Goal: Information Seeking & Learning: Learn about a topic

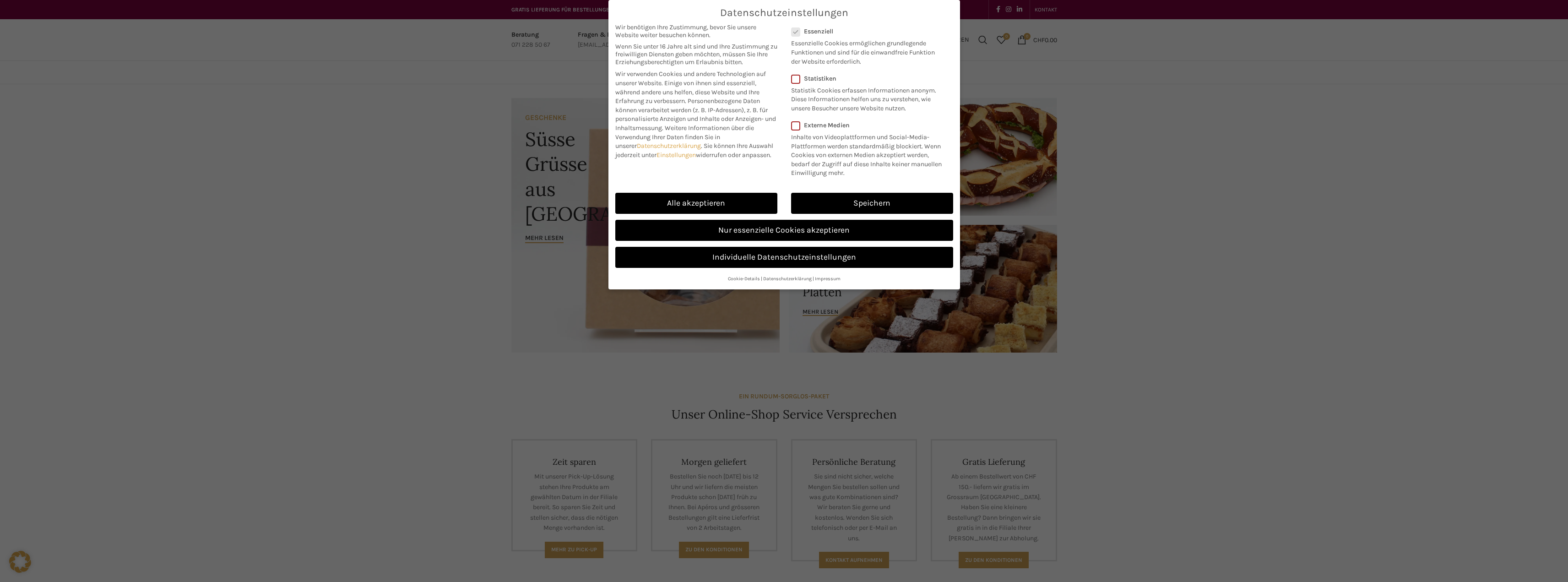
click at [758, 236] on link "Nur essenzielle Cookies akzeptieren" at bounding box center [784, 230] width 338 height 21
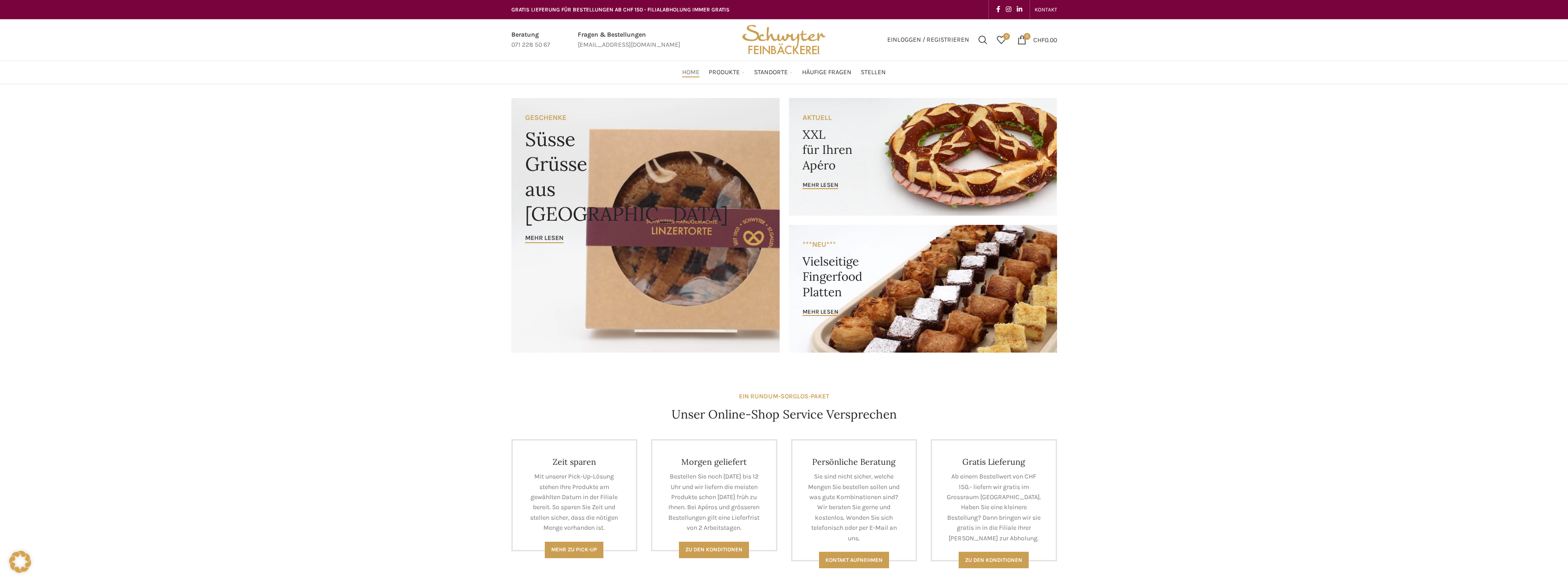
click at [812, 195] on link "Uni-Beck" at bounding box center [830, 203] width 78 height 16
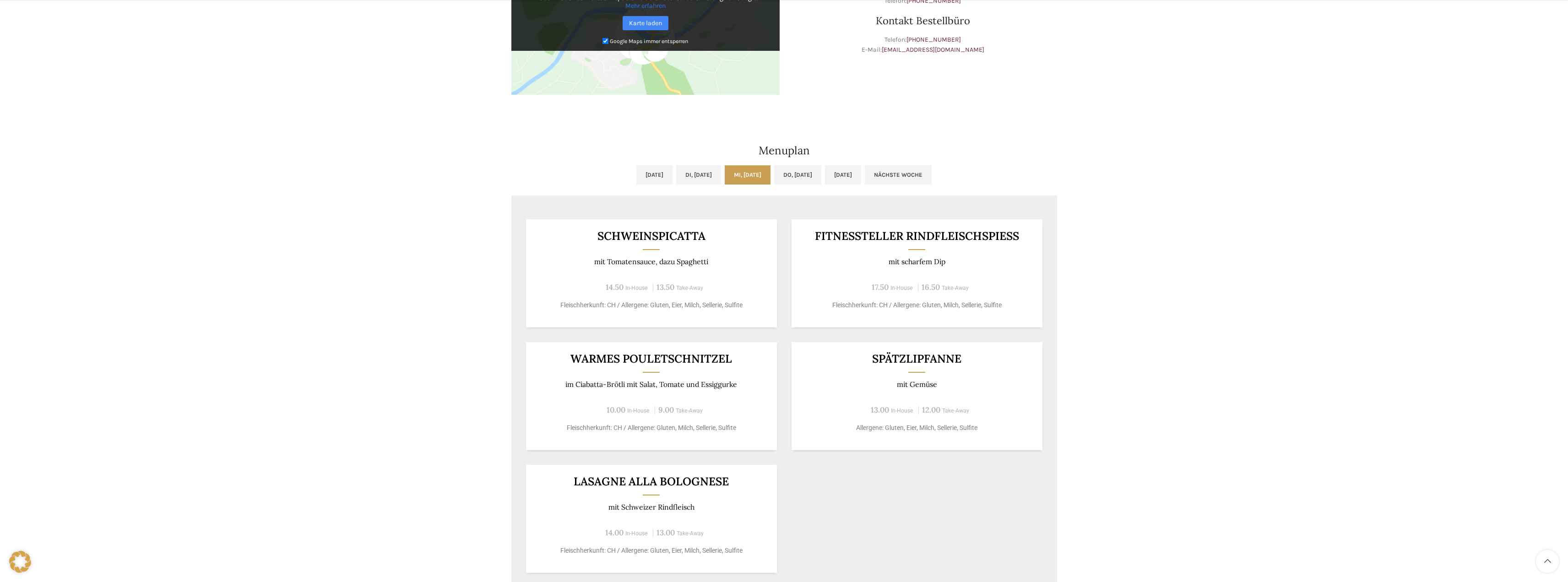
scroll to position [458, 0]
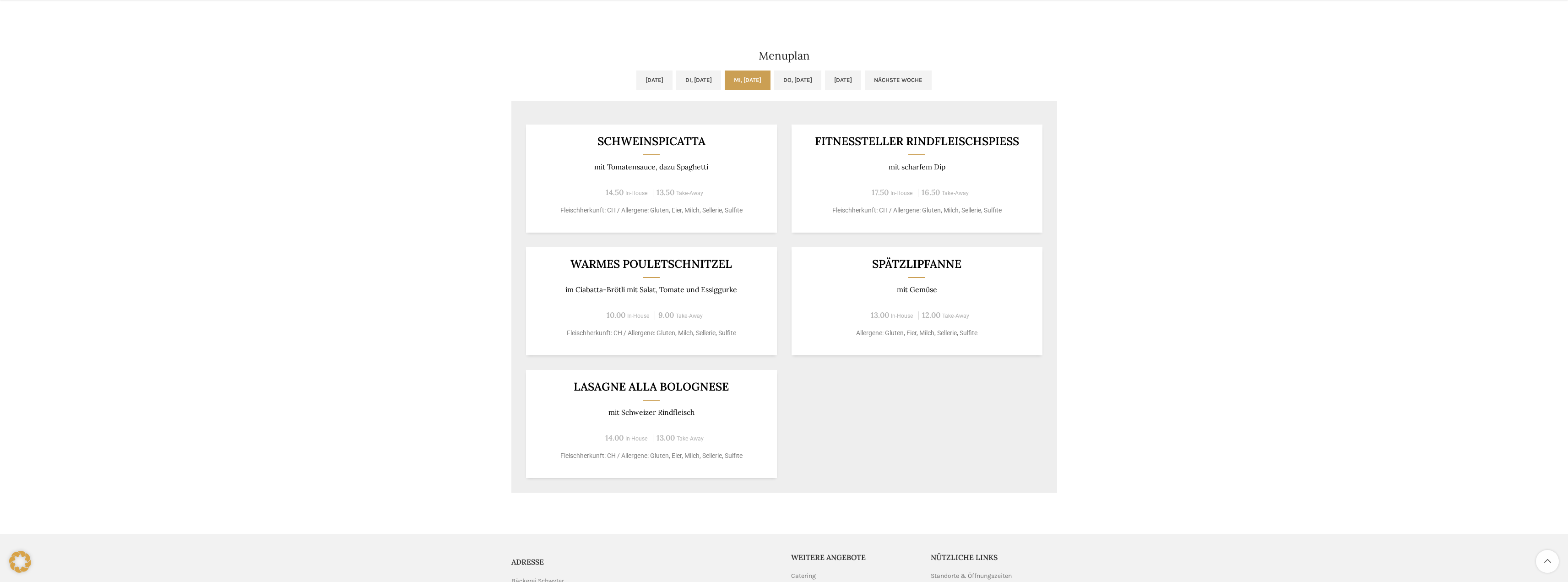
click at [1186, 273] on div "Uni-Beck & Café Wochentag ÖFFNUNGSZEITEN Montag - Freitag 06:30 - 18:30 Uhr Sam…" at bounding box center [784, 71] width 1568 height 889
click at [1284, 228] on div "Uni-Beck & Café Wochentag ÖFFNUNGSZEITEN Montag - Freitag 06:30 - 18:30 Uhr Sam…" at bounding box center [784, 71] width 1568 height 889
drag, startPoint x: 821, startPoint y: 141, endPoint x: 1103, endPoint y: 122, distance: 282.6
click at [1102, 122] on div "Uni-Beck & Café Wochentag ÖFFNUNGSZEITEN Montag - Freitag 06:30 - 18:30 Uhr Sam…" at bounding box center [784, 71] width 1568 height 889
click at [1232, 125] on div "Uni-Beck & Café Wochentag ÖFFNUNGSZEITEN Montag - Freitag 06:30 - 18:30 Uhr Sam…" at bounding box center [784, 71] width 1568 height 889
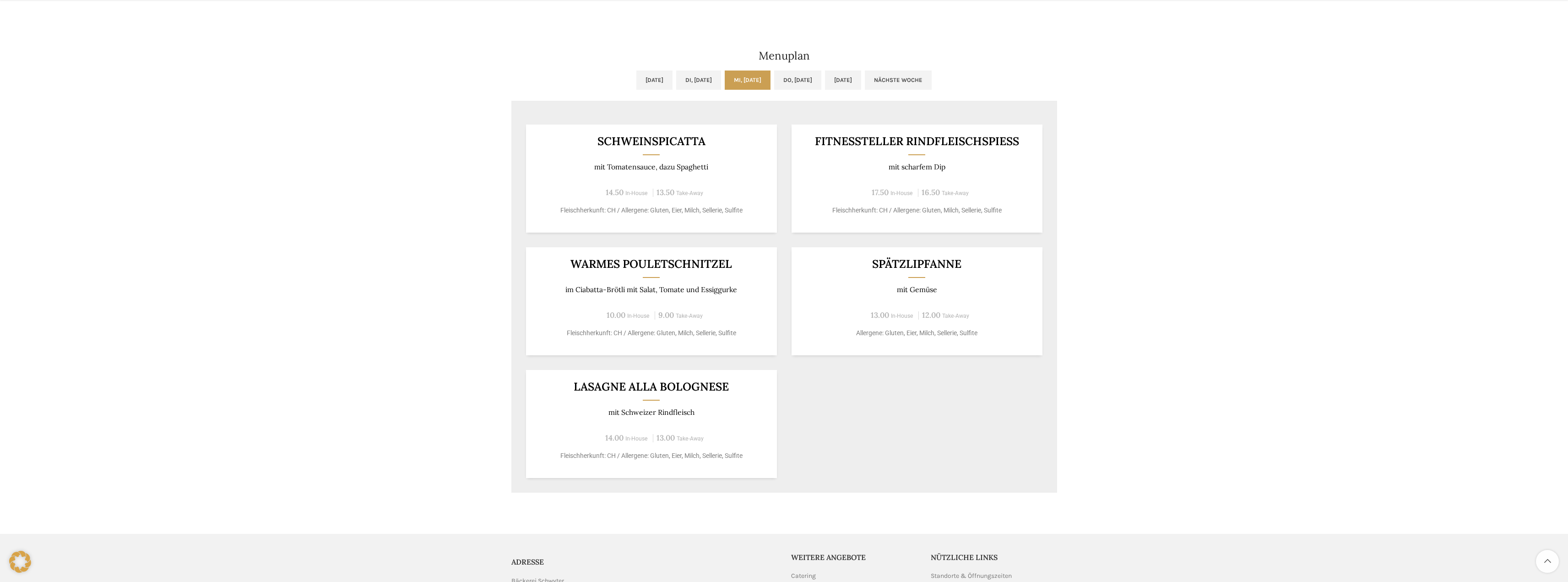
click at [394, 265] on div "Uni-Beck & Café Wochentag ÖFFNUNGSZEITEN Montag - Freitag 06:30 - 18:30 Uhr Sam…" at bounding box center [784, 71] width 1568 height 889
click at [397, 291] on div "Uni-Beck & Café Wochentag ÖFFNUNGSZEITEN Montag - Freitag 06:30 - 18:30 Uhr Sam…" at bounding box center [784, 71] width 1568 height 889
click at [1261, 361] on div "Uni-Beck & Café Wochentag ÖFFNUNGSZEITEN Montag - Freitag 06:30 - 18:30 Uhr Sam…" at bounding box center [784, 71] width 1568 height 889
click at [147, 341] on div "Uni-Beck & Café Wochentag ÖFFNUNGSZEITEN Montag - Freitag 06:30 - 18:30 Uhr Sam…" at bounding box center [784, 71] width 1568 height 889
click at [314, 259] on div "Uni-Beck & Café Wochentag ÖFFNUNGSZEITEN Montag - Freitag 06:30 - 18:30 Uhr Sam…" at bounding box center [784, 71] width 1568 height 889
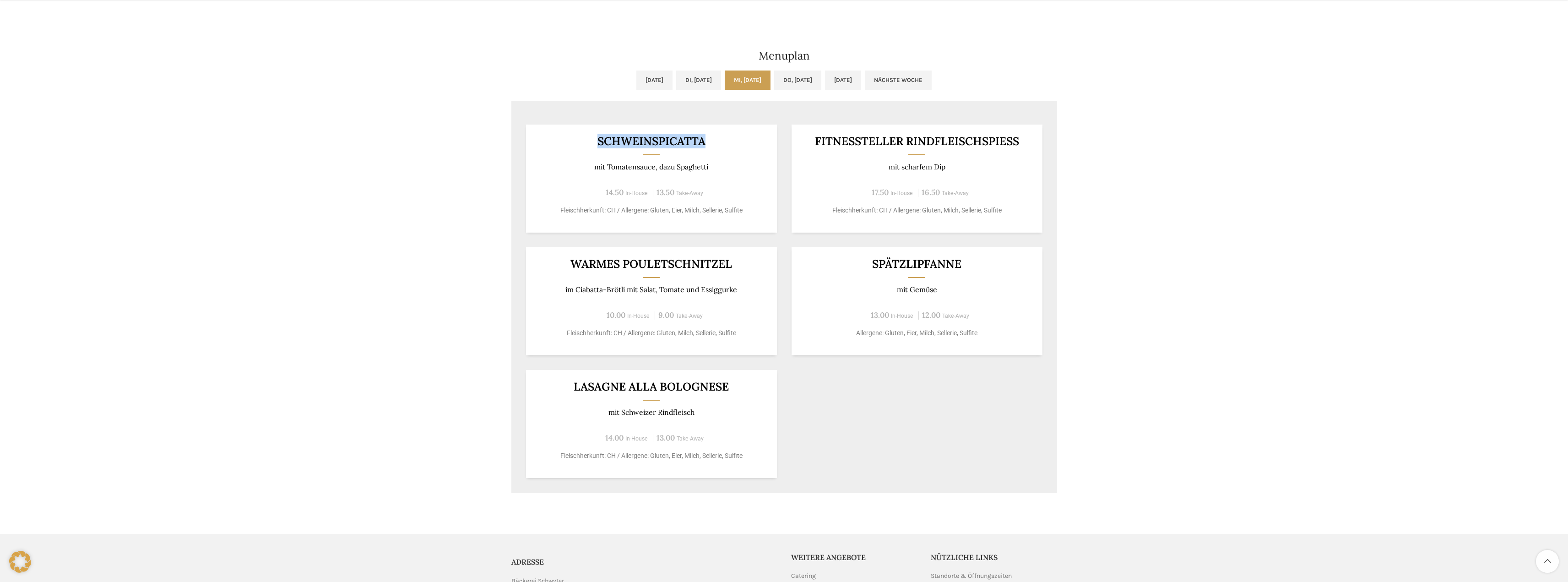
drag, startPoint x: 704, startPoint y: 145, endPoint x: 595, endPoint y: 142, distance: 109.0
click at [595, 142] on h3 "SCHWEINSPICATTA" at bounding box center [651, 141] width 228 height 12
click at [595, 139] on h3 "SCHWEINSPICATTA" at bounding box center [651, 141] width 228 height 12
drag, startPoint x: 596, startPoint y: 136, endPoint x: 734, endPoint y: 144, distance: 138.2
click at [734, 144] on h3 "SCHWEINSPICATTA" at bounding box center [651, 141] width 228 height 12
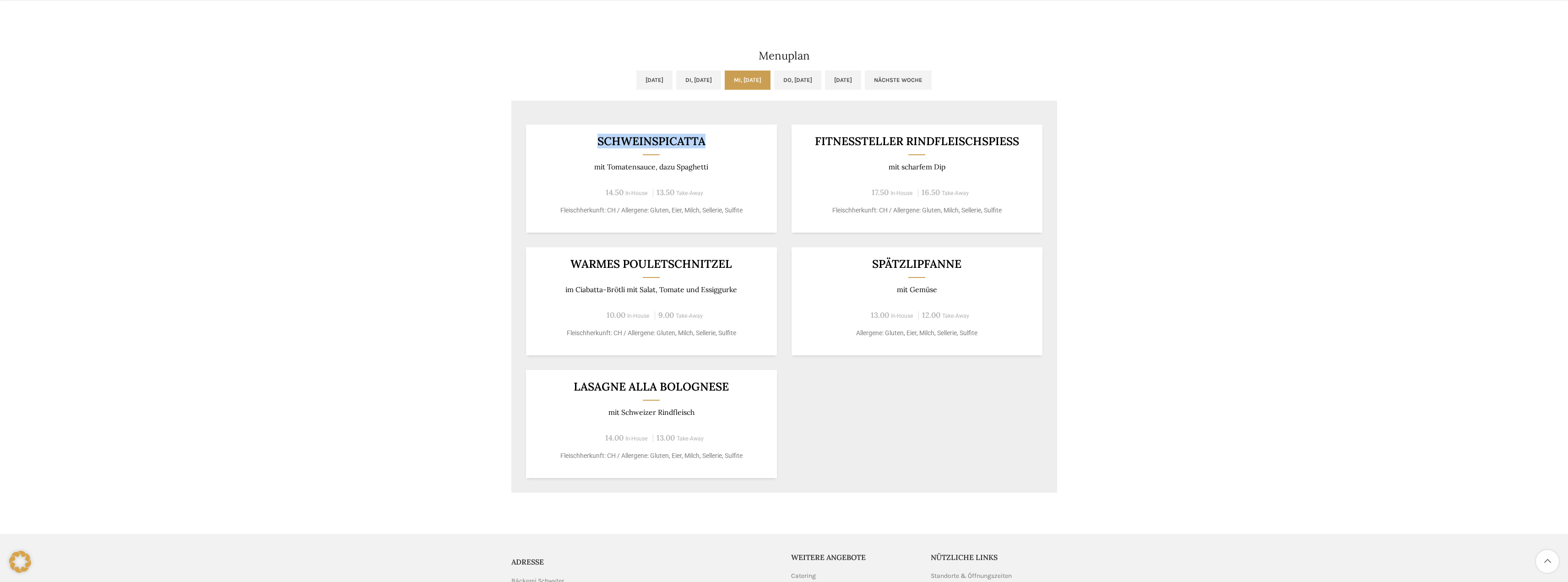
click at [732, 142] on h3 "SCHWEINSPICATTA" at bounding box center [651, 141] width 228 height 12
drag, startPoint x: 713, startPoint y: 138, endPoint x: 581, endPoint y: 143, distance: 132.1
click at [581, 143] on h3 "SCHWEINSPICATTA" at bounding box center [651, 141] width 228 height 12
drag, startPoint x: 663, startPoint y: 141, endPoint x: 760, endPoint y: 141, distance: 97.0
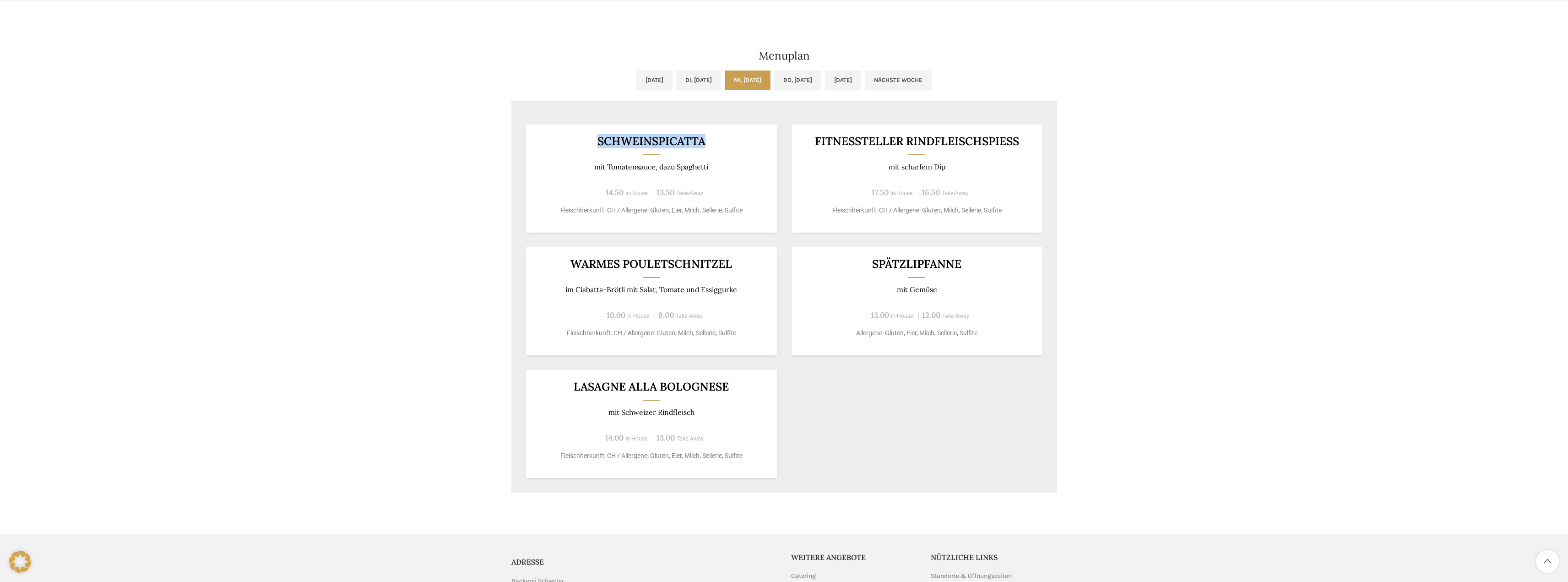
click at [760, 141] on h3 "SCHWEINSPICATTA" at bounding box center [651, 141] width 228 height 12
drag, startPoint x: 754, startPoint y: 140, endPoint x: 578, endPoint y: 138, distance: 176.0
click at [578, 138] on h3 "SCHWEINSPICATTA" at bounding box center [651, 141] width 228 height 12
drag, startPoint x: 578, startPoint y: 138, endPoint x: 586, endPoint y: 136, distance: 8.2
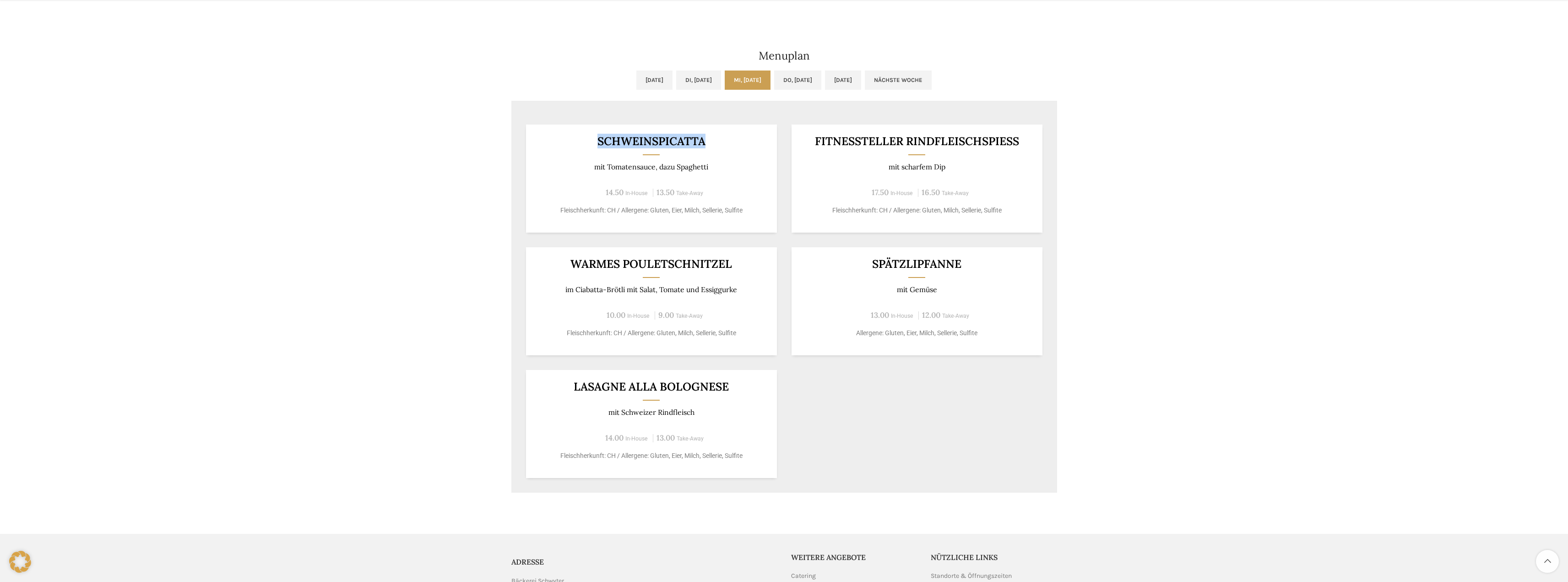
click at [579, 138] on h3 "SCHWEINSPICATTA" at bounding box center [651, 141] width 228 height 12
click at [587, 136] on h3 "SCHWEINSPICATTA" at bounding box center [651, 141] width 228 height 12
click at [192, 485] on div "Uni-Beck & Café Wochentag ÖFFNUNGSZEITEN Montag - Freitag 06:30 - 18:30 Uhr Sam…" at bounding box center [784, 71] width 1568 height 889
click at [805, 77] on link "Do, 04.09.2025" at bounding box center [797, 80] width 47 height 19
click at [849, 85] on link "Fr, 05.09.2025" at bounding box center [842, 80] width 36 height 19
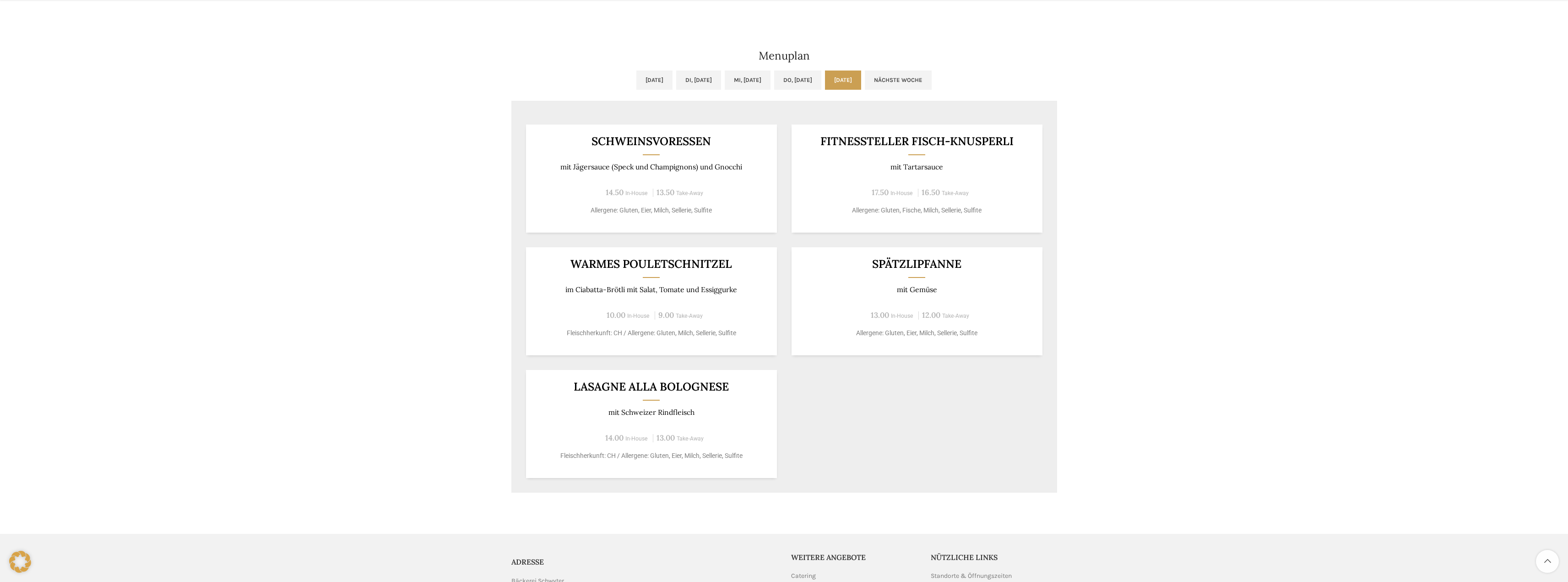
click at [107, 467] on div "Uni-Beck & Café Wochentag ÖFFNUNGSZEITEN Montag - Freitag 06:30 - 18:30 Uhr Sam…" at bounding box center [784, 71] width 1568 height 889
click at [183, 526] on div at bounding box center [784, 525] width 1568 height 18
click at [280, 448] on div "Uni-Beck & Café Wochentag ÖFFNUNGSZEITEN Montag - Freitag 06:30 - 18:30 Uhr Sam…" at bounding box center [784, 71] width 1568 height 889
